Goal: Check status: Check status

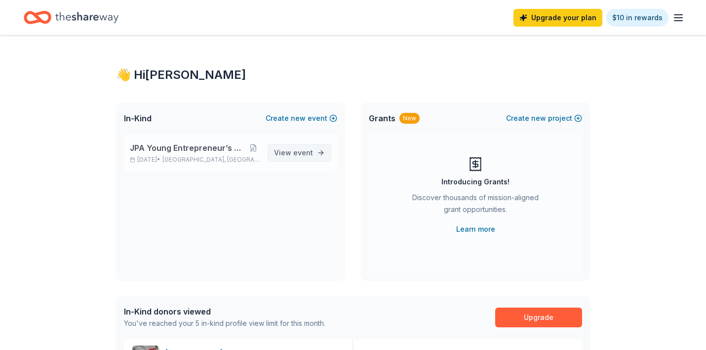
click at [297, 153] on span "event" at bounding box center [303, 153] width 20 height 8
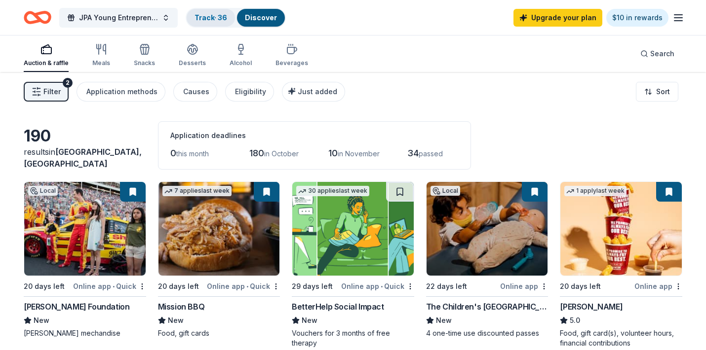
click at [210, 19] on link "Track · 36" at bounding box center [210, 17] width 33 height 8
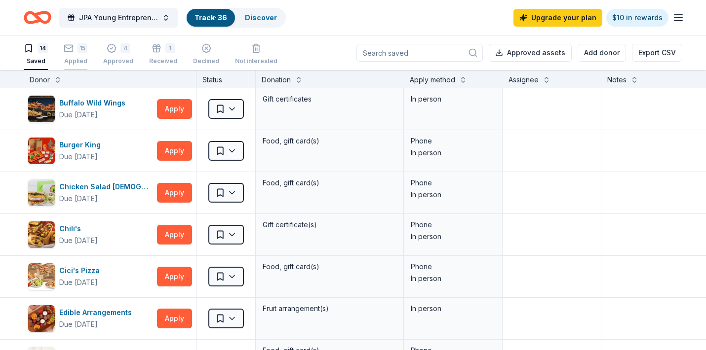
click at [72, 54] on div "15 Applied" at bounding box center [76, 54] width 24 height 22
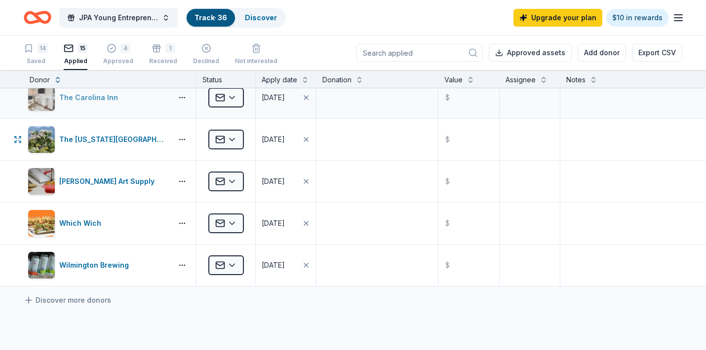
scroll to position [407, 0]
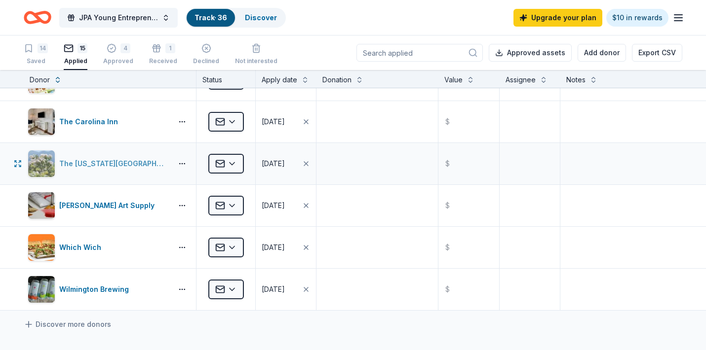
click at [122, 163] on div "The [US_STATE][GEOGRAPHIC_DATA]" at bounding box center [113, 164] width 109 height 12
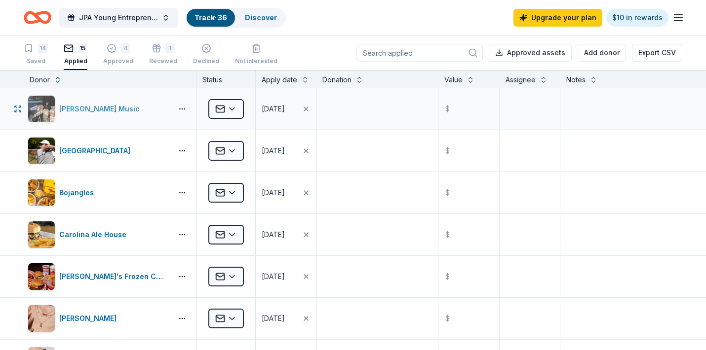
scroll to position [0, 0]
click at [120, 48] on div "4" at bounding box center [125, 48] width 10 height 10
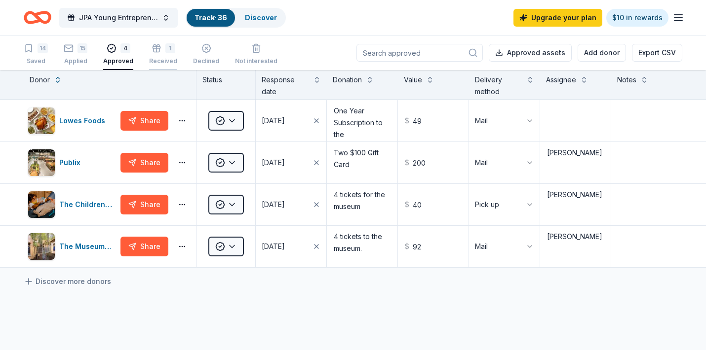
click at [161, 49] on div "1" at bounding box center [163, 48] width 28 height 10
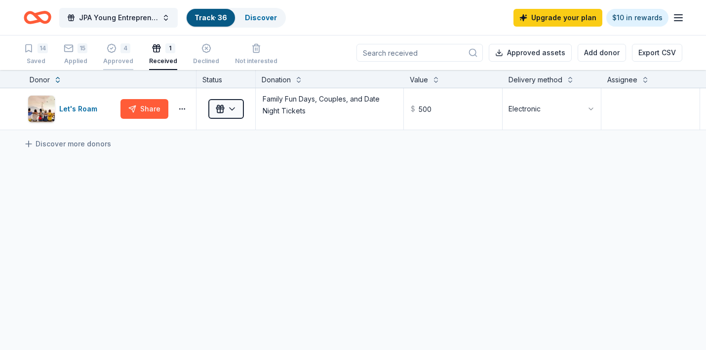
click at [116, 52] on div "4" at bounding box center [118, 48] width 30 height 10
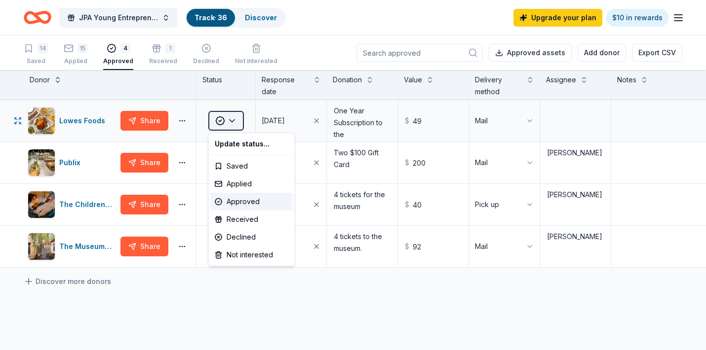
click at [229, 120] on html "JPA Young Entrepreneur’s Christmas Market Track · 36 Discover Upgrade your plan…" at bounding box center [353, 175] width 706 height 350
click at [238, 219] on div "Received" at bounding box center [252, 220] width 82 height 18
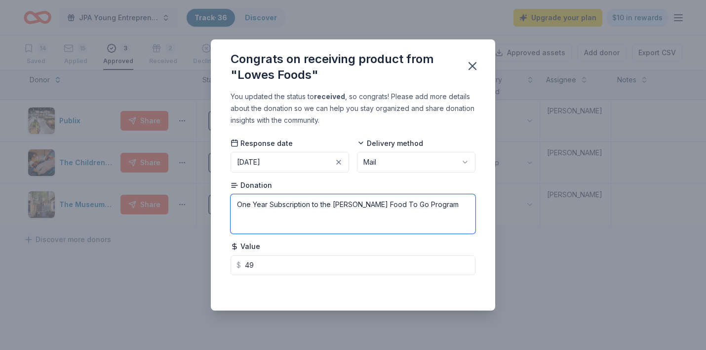
click at [431, 205] on textarea "One Year Subscription to the [PERSON_NAME] Food To Go Program" at bounding box center [353, 213] width 245 height 39
type textarea "One Year Subscription to the [PERSON_NAME] Food To Go Program Coupon"
click at [474, 65] on icon "button" at bounding box center [472, 66] width 7 height 7
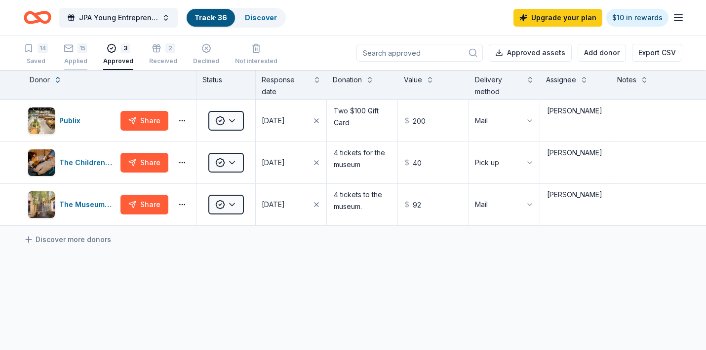
click at [69, 57] on div "15 Applied" at bounding box center [76, 54] width 24 height 22
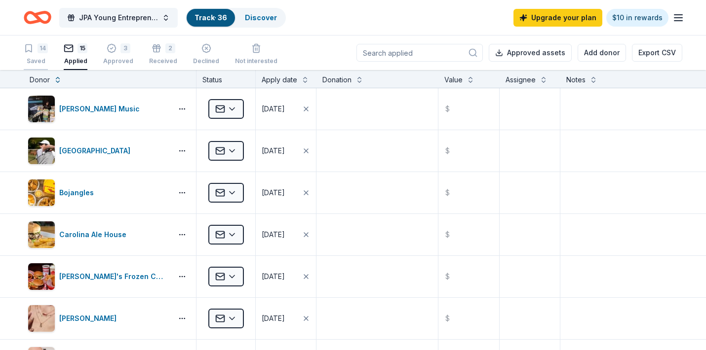
click at [36, 54] on div "14 Saved" at bounding box center [36, 54] width 24 height 22
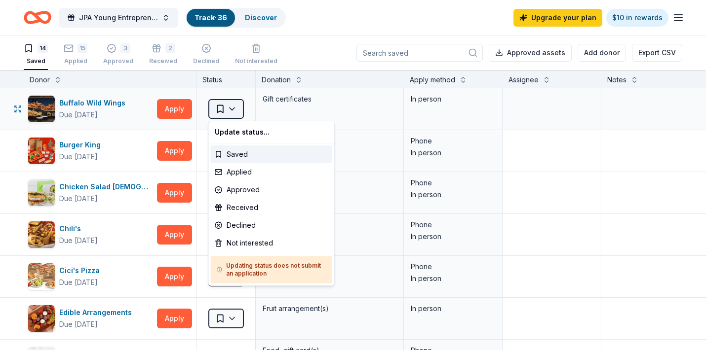
click at [232, 112] on html "JPA Young Entrepreneur’s Christmas Market Track · 36 Discover Upgrade your plan…" at bounding box center [353, 175] width 706 height 350
click at [240, 246] on div "Not interested" at bounding box center [271, 243] width 121 height 18
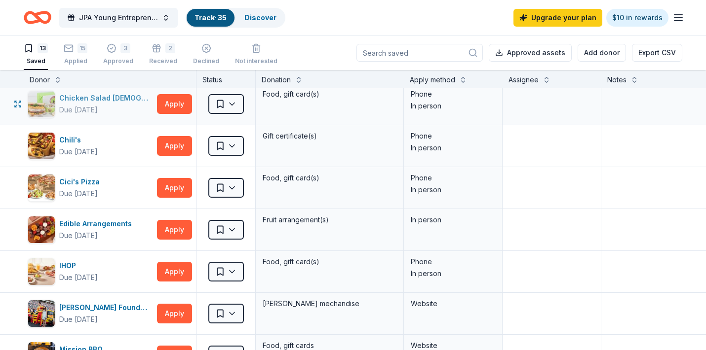
scroll to position [57, 0]
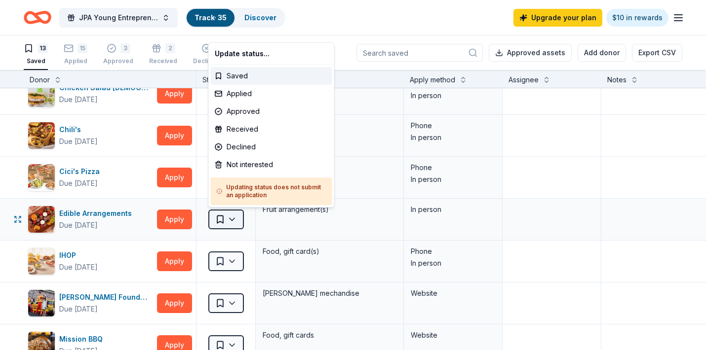
click at [235, 218] on html "JPA Young Entrepreneur’s Christmas Market Track · 35 Discover Upgrade your plan…" at bounding box center [353, 175] width 706 height 350
click at [235, 164] on div "Not interested" at bounding box center [271, 165] width 121 height 18
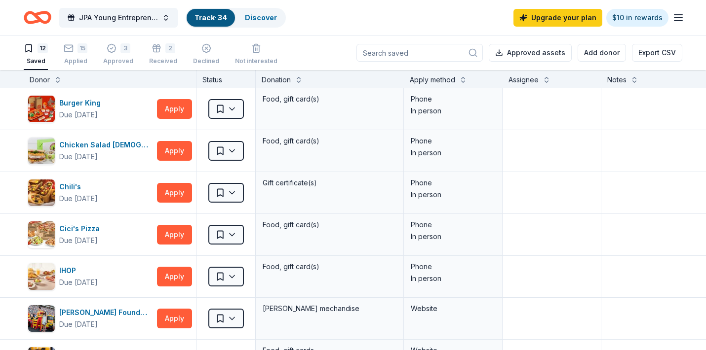
scroll to position [0, 0]
click at [614, 53] on button "Add donor" at bounding box center [602, 53] width 48 height 18
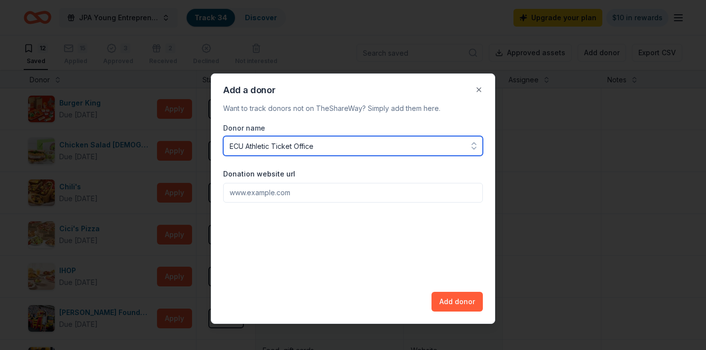
type input "ECU Athletic Ticket Office"
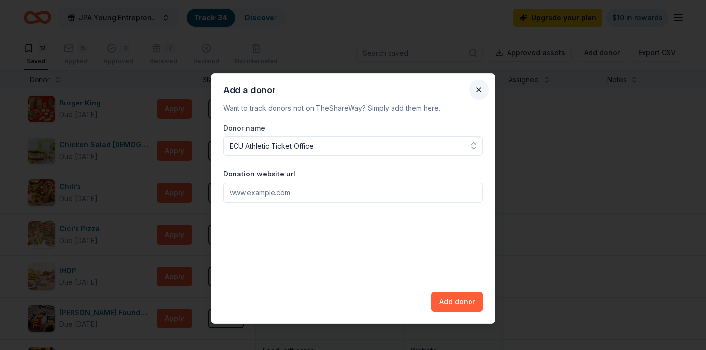
click at [478, 90] on button "Close" at bounding box center [479, 90] width 20 height 20
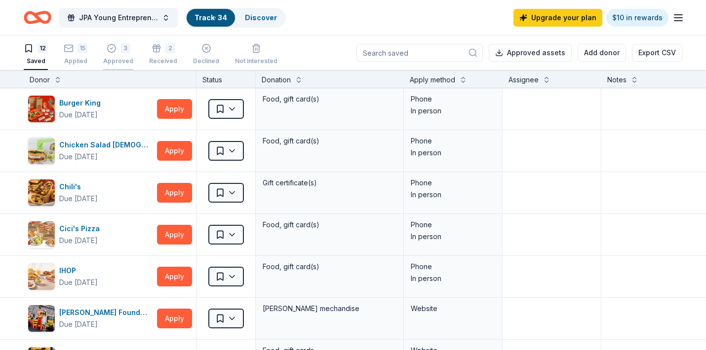
click at [114, 48] on icon "button" at bounding box center [111, 48] width 8 height 8
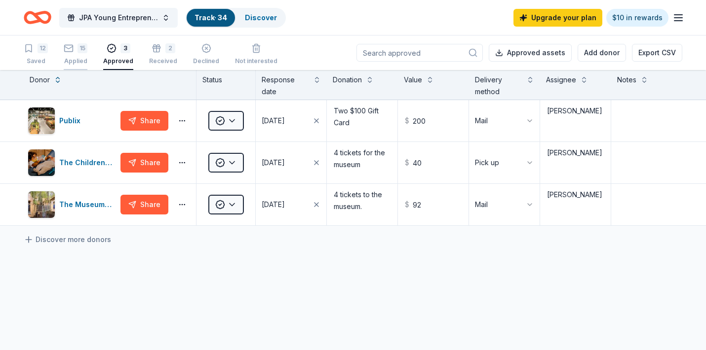
click at [69, 50] on icon "button" at bounding box center [69, 48] width 10 height 10
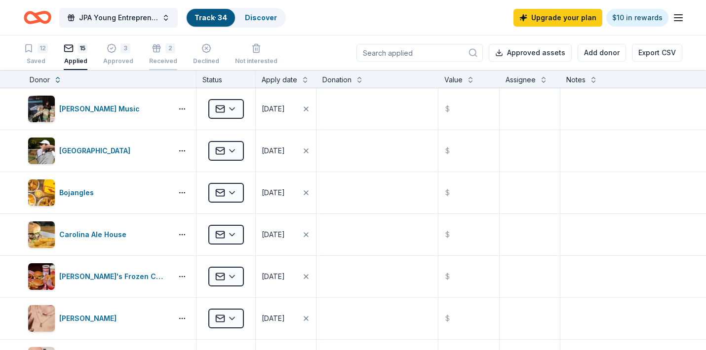
click at [158, 50] on div "2" at bounding box center [163, 48] width 28 height 10
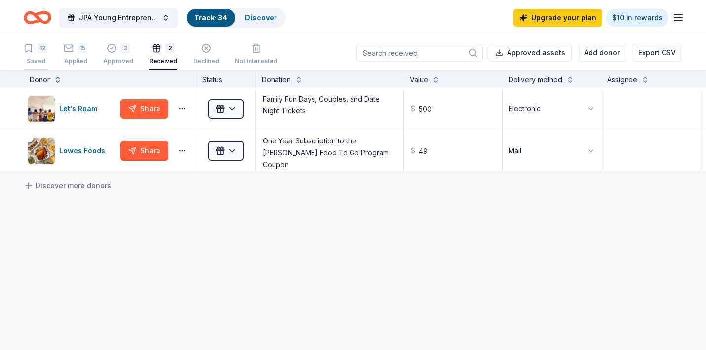
click at [31, 50] on icon "button" at bounding box center [29, 48] width 6 height 7
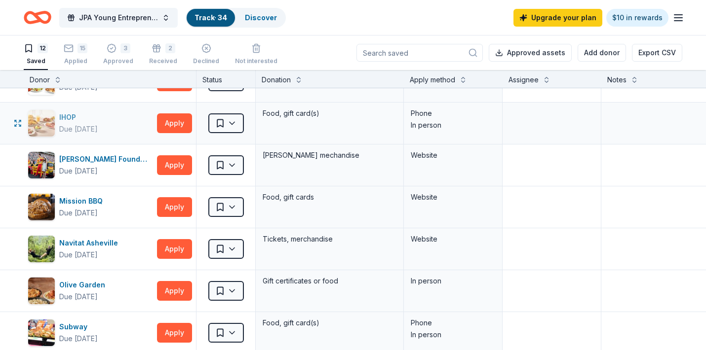
scroll to position [156, 0]
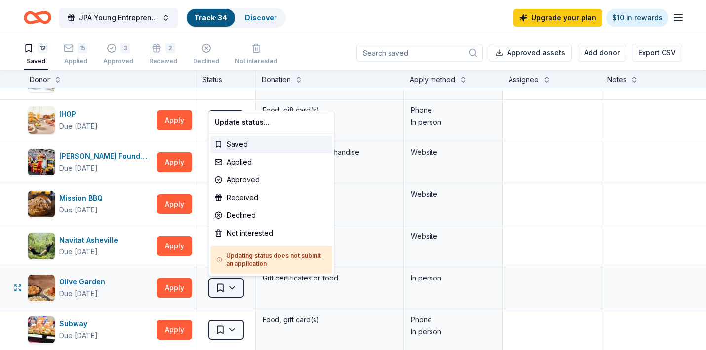
click at [234, 288] on html "JPA Young Entrepreneur’s Christmas Market Track · 34 Discover Upgrade your plan…" at bounding box center [353, 175] width 706 height 350
click at [248, 160] on div "Applied" at bounding box center [271, 163] width 121 height 18
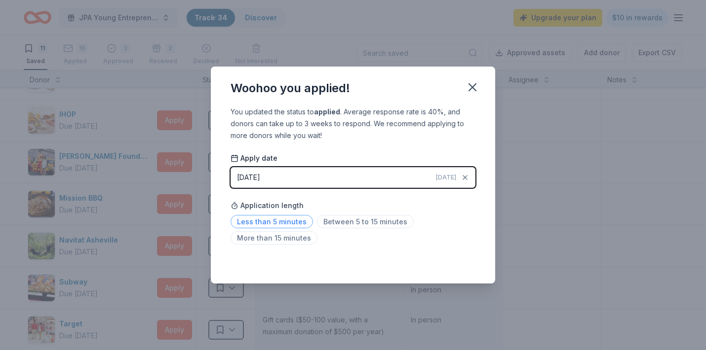
click at [283, 223] on span "Less than 5 minutes" at bounding box center [272, 221] width 82 height 13
click at [470, 85] on icon "button" at bounding box center [472, 87] width 7 height 7
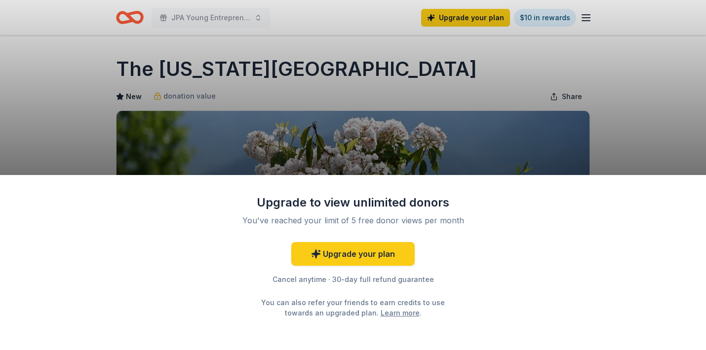
click at [605, 139] on div "Upgrade to view unlimited donors You've reached your limit of 5 free donor view…" at bounding box center [353, 175] width 706 height 350
